Goal: Check status: Check status

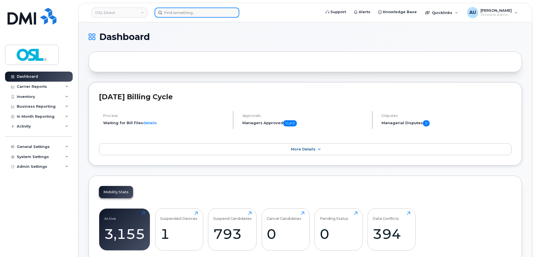
click at [186, 15] on input at bounding box center [197, 13] width 85 height 10
paste input "5147134177"
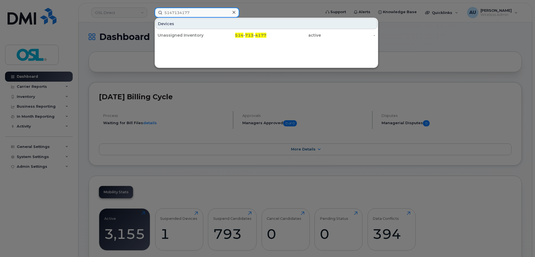
click at [218, 12] on input "5147134177" at bounding box center [197, 13] width 85 height 10
paste input "2142496"
drag, startPoint x: 218, startPoint y: 12, endPoint x: 155, endPoint y: 10, distance: 63.2
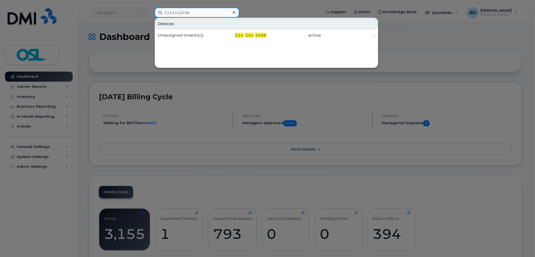
click at [155, 10] on input "5142142496" at bounding box center [197, 13] width 85 height 10
click at [190, 13] on input "5142142496" at bounding box center [197, 13] width 85 height 10
paste input "4383556409"
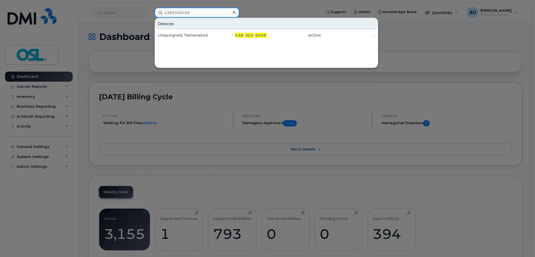
drag, startPoint x: 194, startPoint y: 9, endPoint x: 134, endPoint y: 9, distance: 60.1
click at [150, 9] on div "4383556409 Devices Unassigned Terminated 438 - 355 - 6409 active -" at bounding box center [236, 13] width 172 height 10
type input "4383556409"
